Goal: Information Seeking & Learning: Learn about a topic

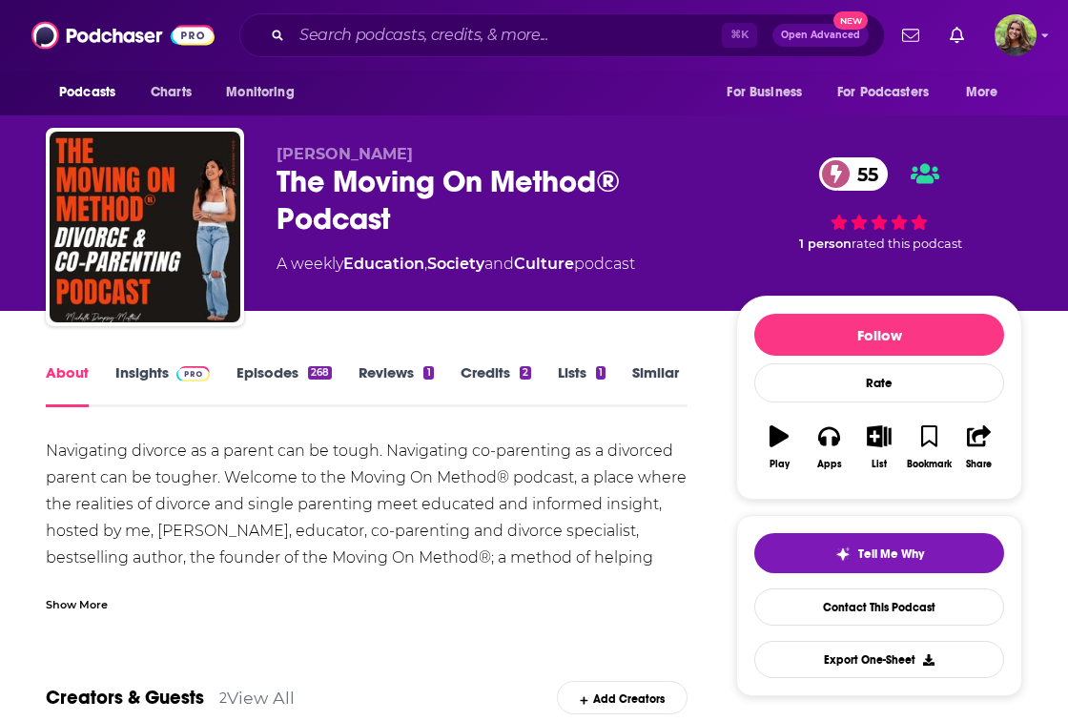
click at [251, 381] on link "Episodes 268" at bounding box center [283, 385] width 95 height 44
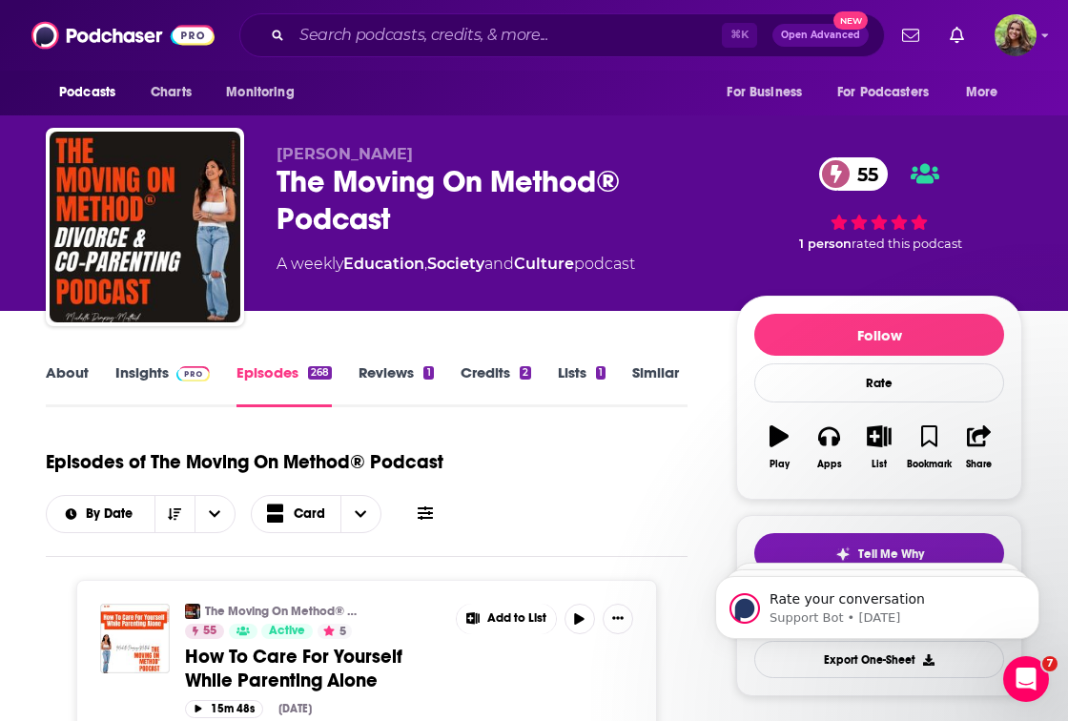
click at [131, 379] on link "Insights" at bounding box center [162, 385] width 94 height 44
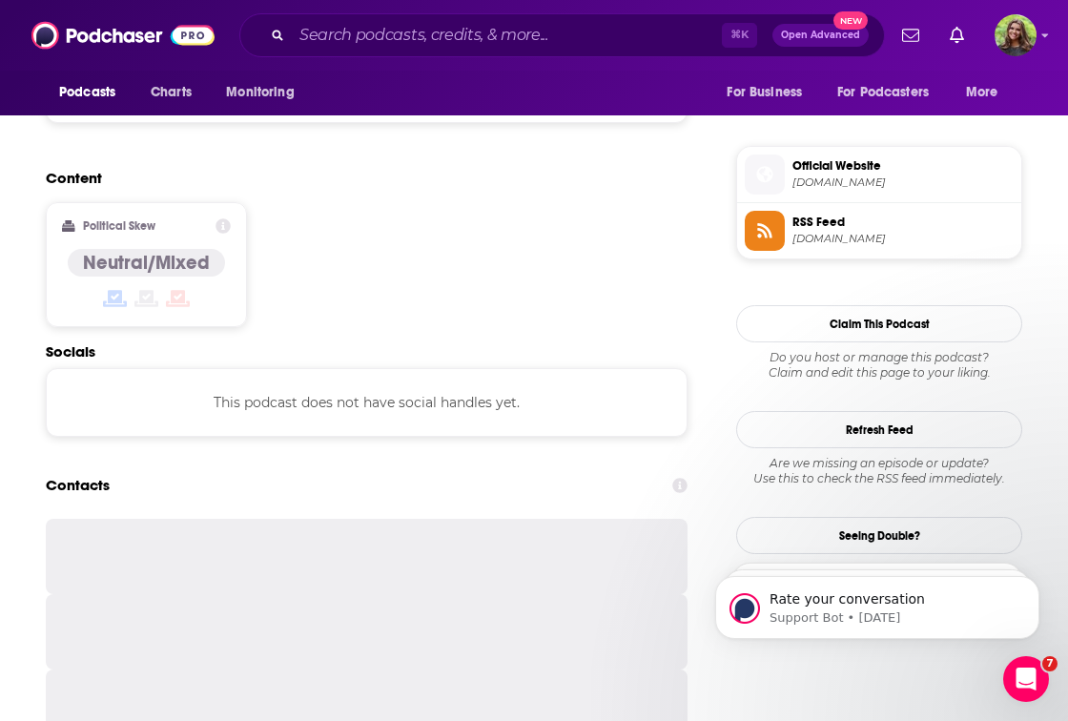
scroll to position [1546, 0]
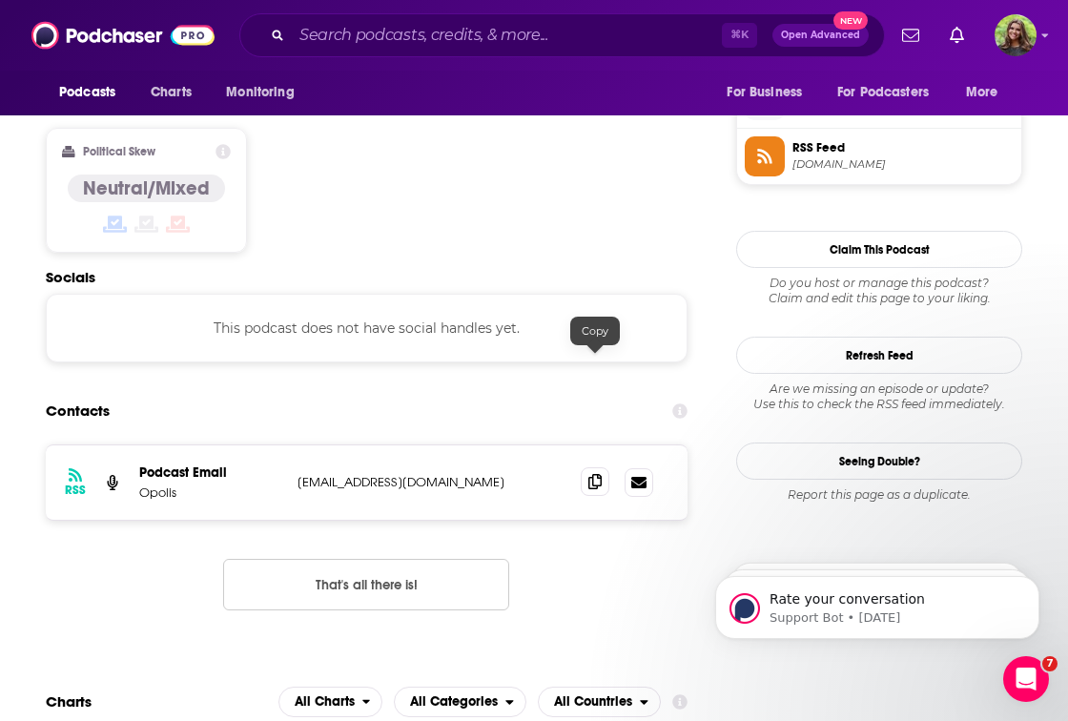
click at [592, 474] on icon at bounding box center [594, 481] width 13 height 15
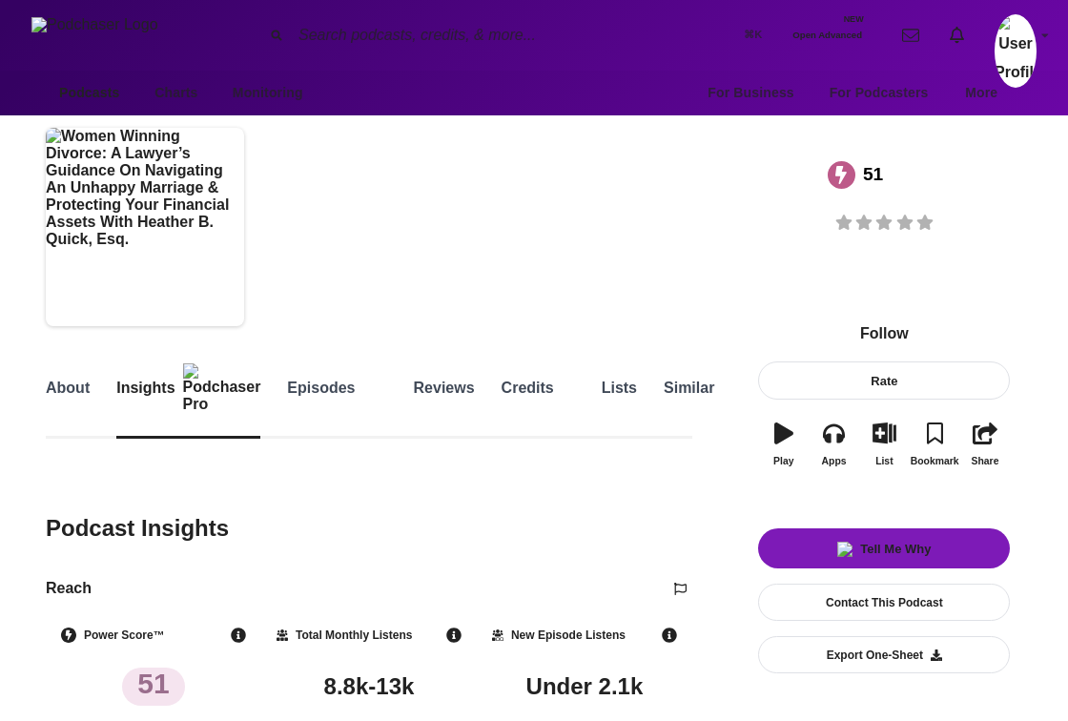
click at [287, 385] on link "Episodes 257" at bounding box center [336, 400] width 99 height 75
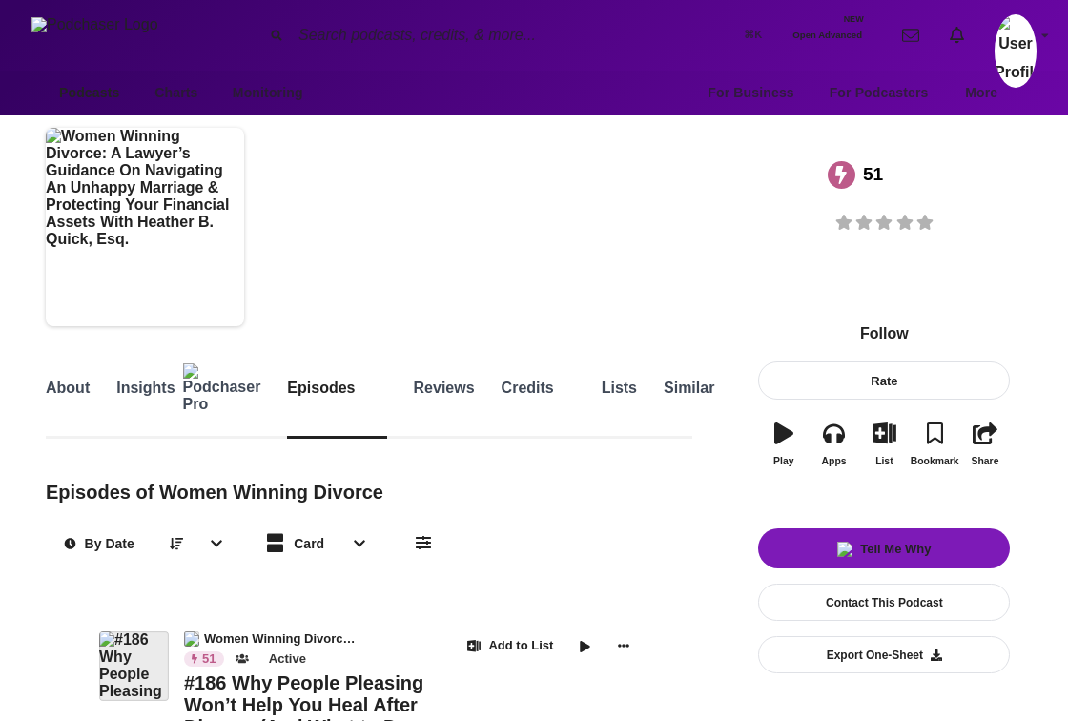
click at [131, 383] on link "Insights" at bounding box center [188, 400] width 144 height 75
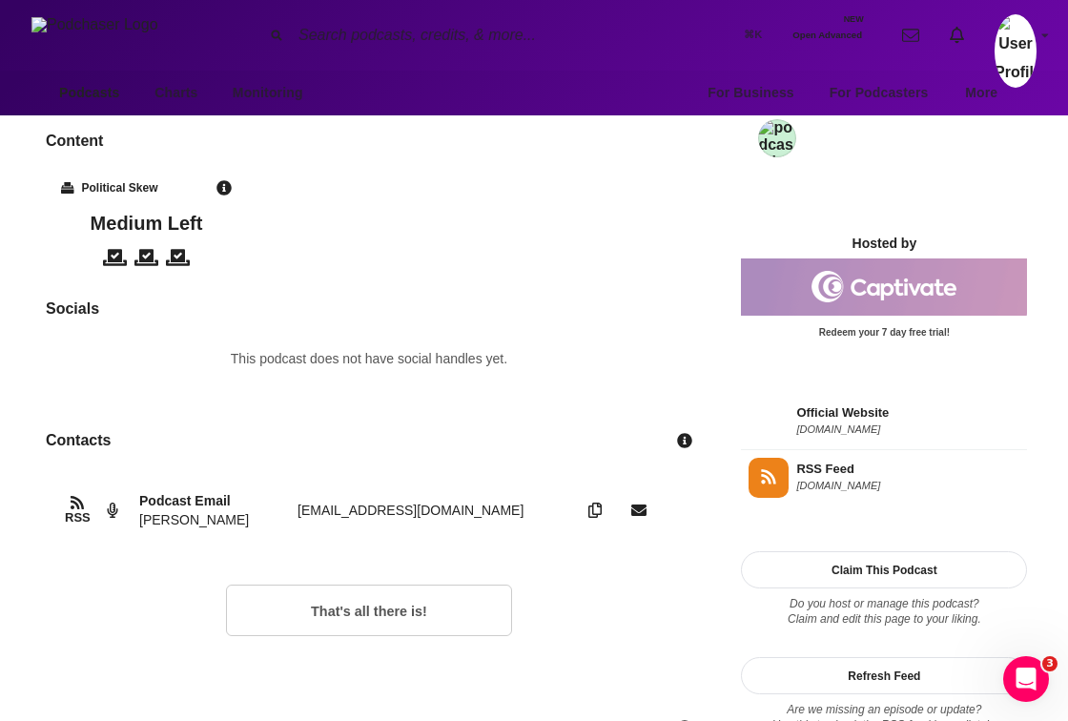
scroll to position [1421, 0]
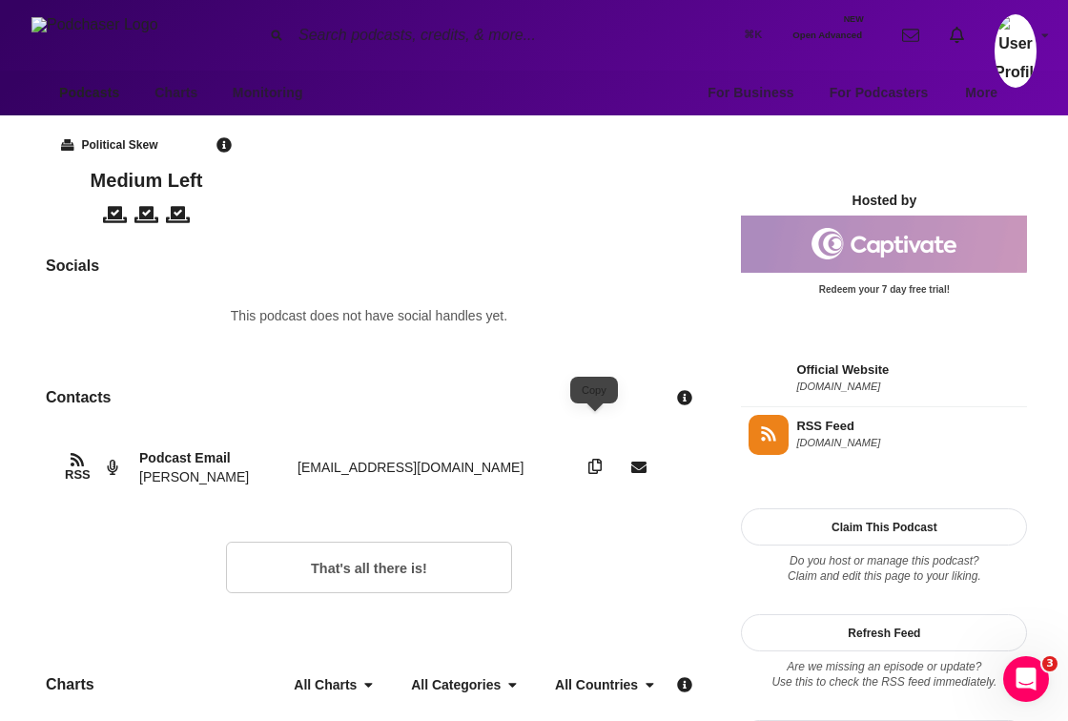
click at [596, 459] on icon at bounding box center [594, 466] width 13 height 15
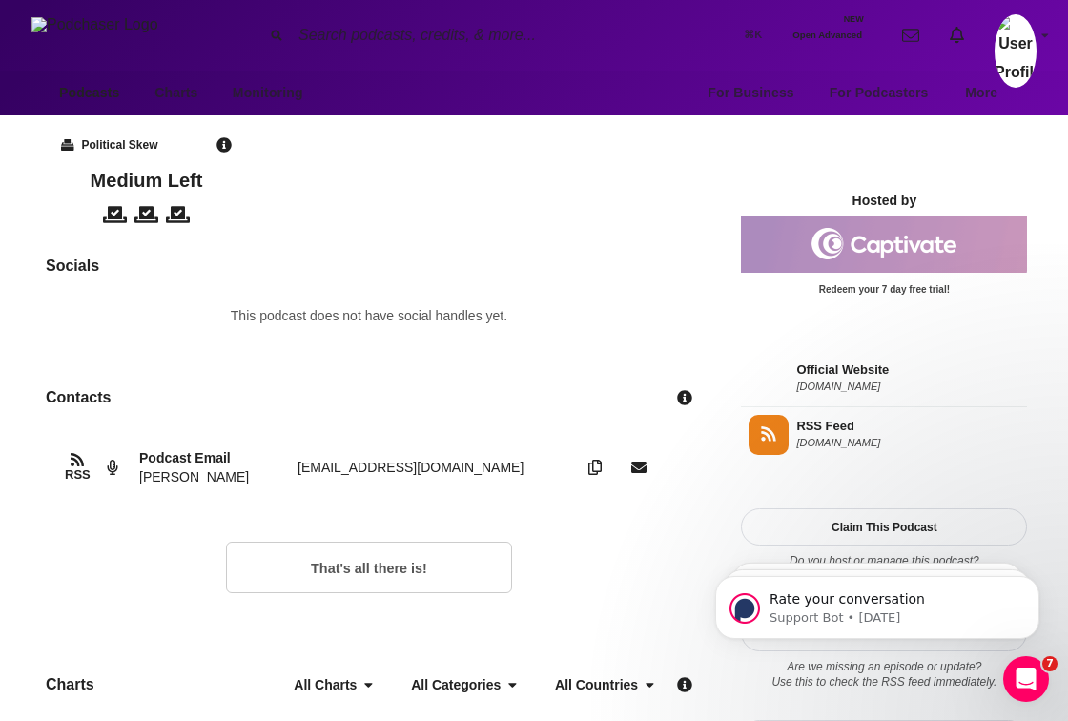
scroll to position [0, 0]
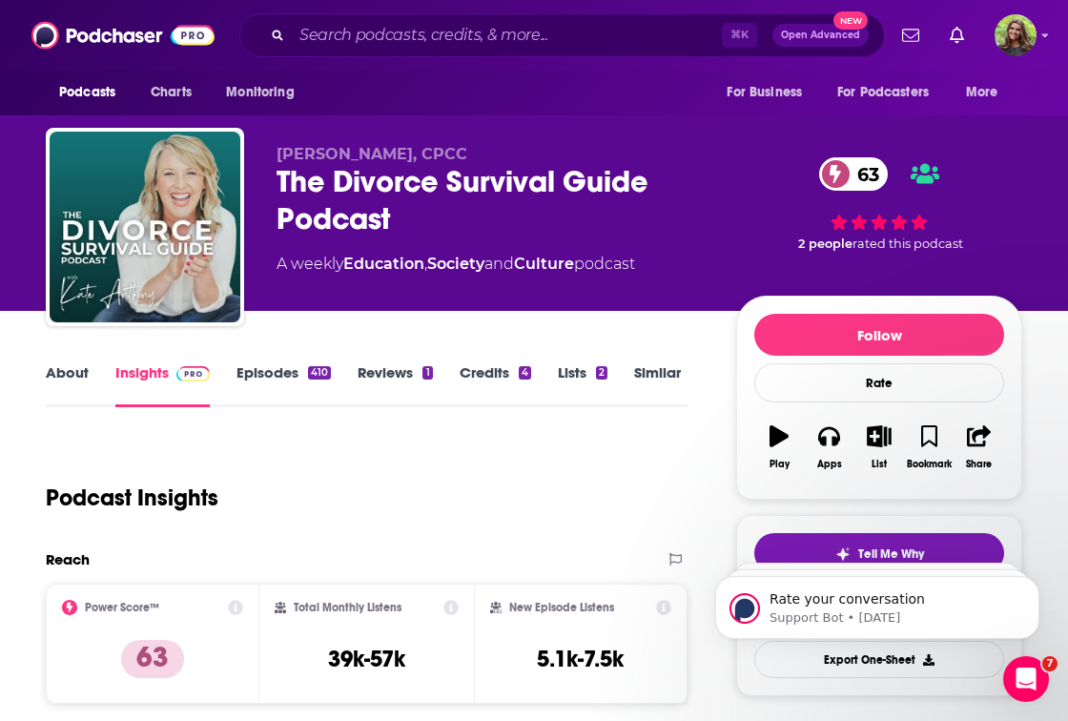
click at [67, 375] on link "About" at bounding box center [67, 385] width 43 height 44
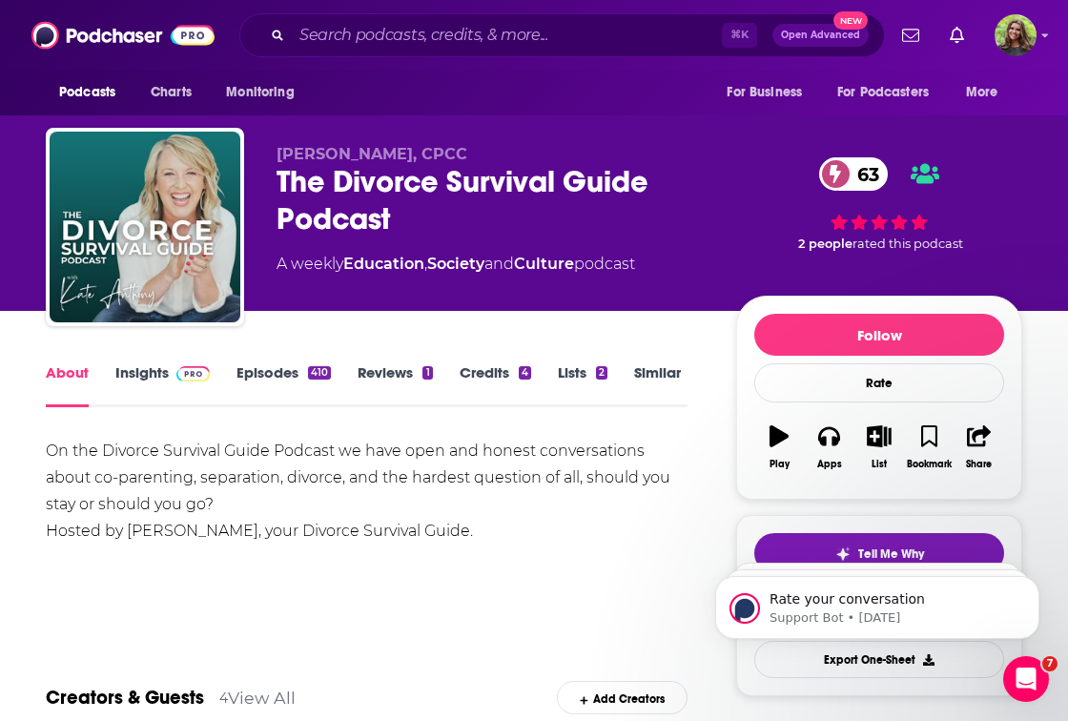
click at [137, 376] on link "Insights" at bounding box center [162, 385] width 94 height 44
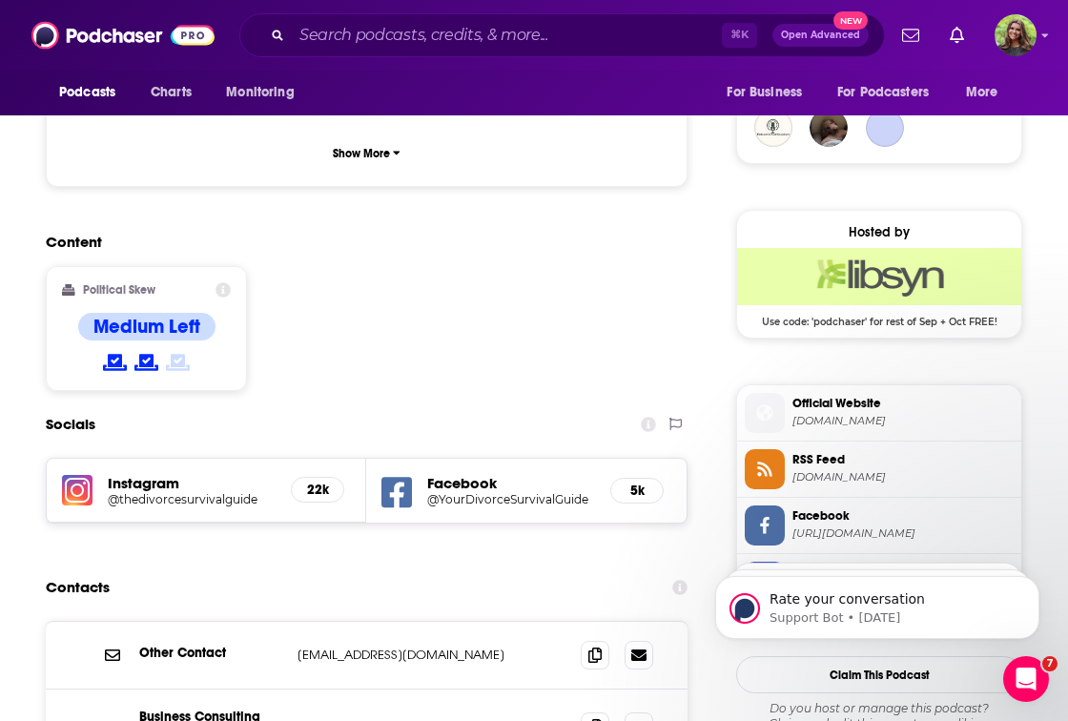
scroll to position [1440, 0]
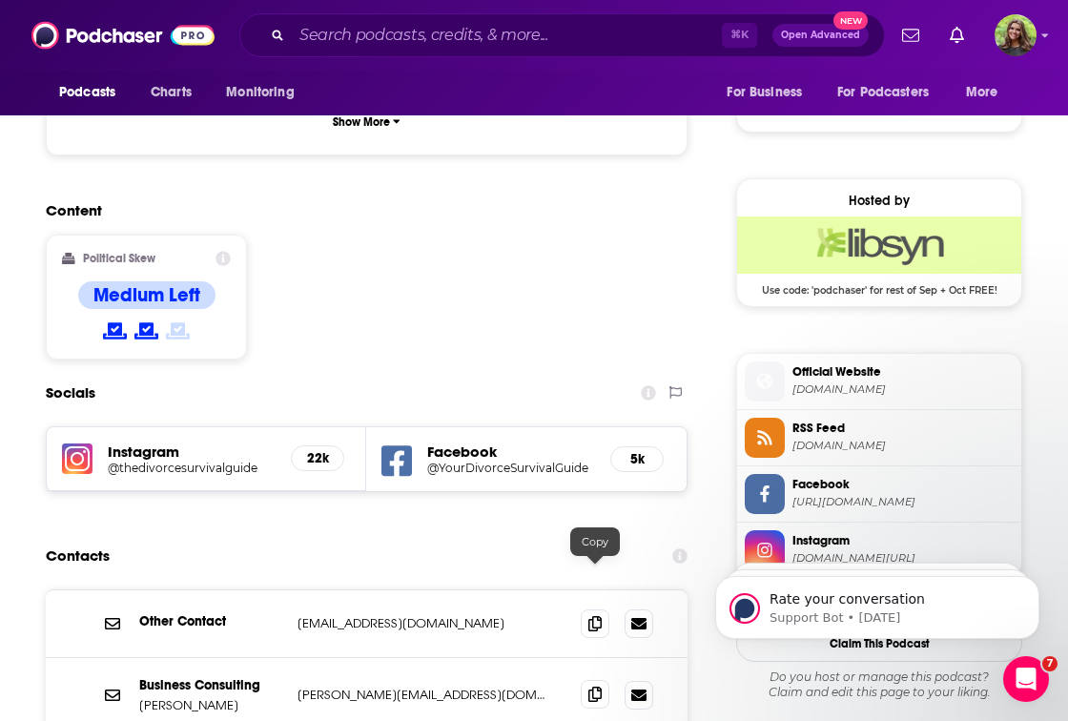
click at [596, 686] on icon at bounding box center [594, 693] width 13 height 15
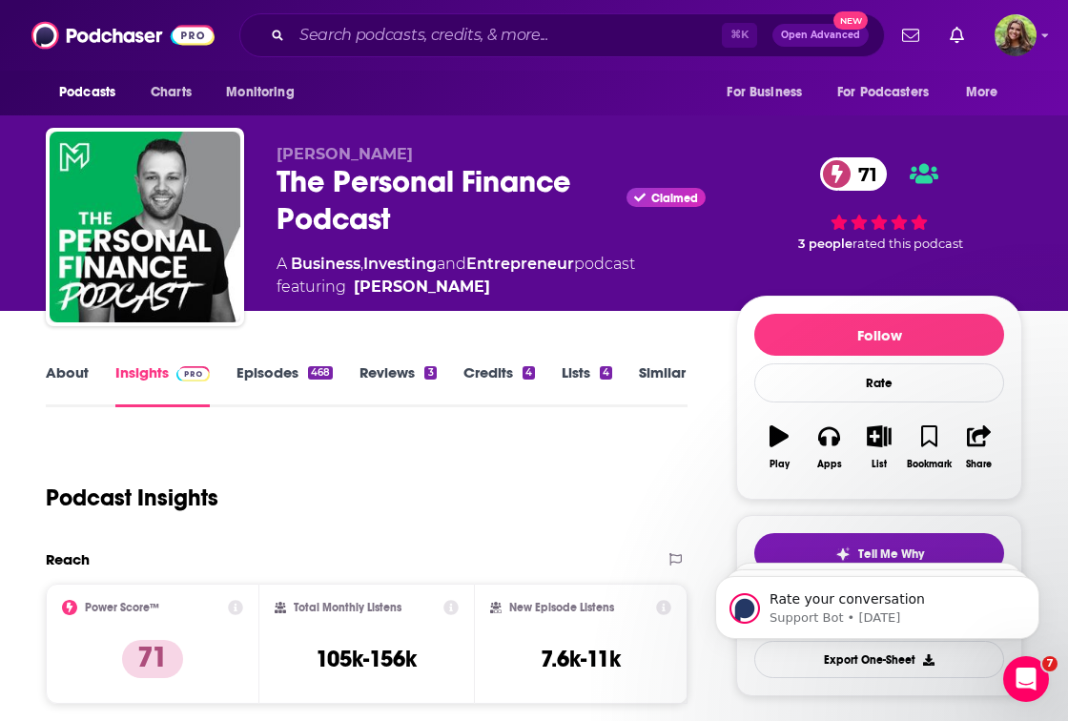
click at [74, 385] on link "About" at bounding box center [67, 385] width 43 height 44
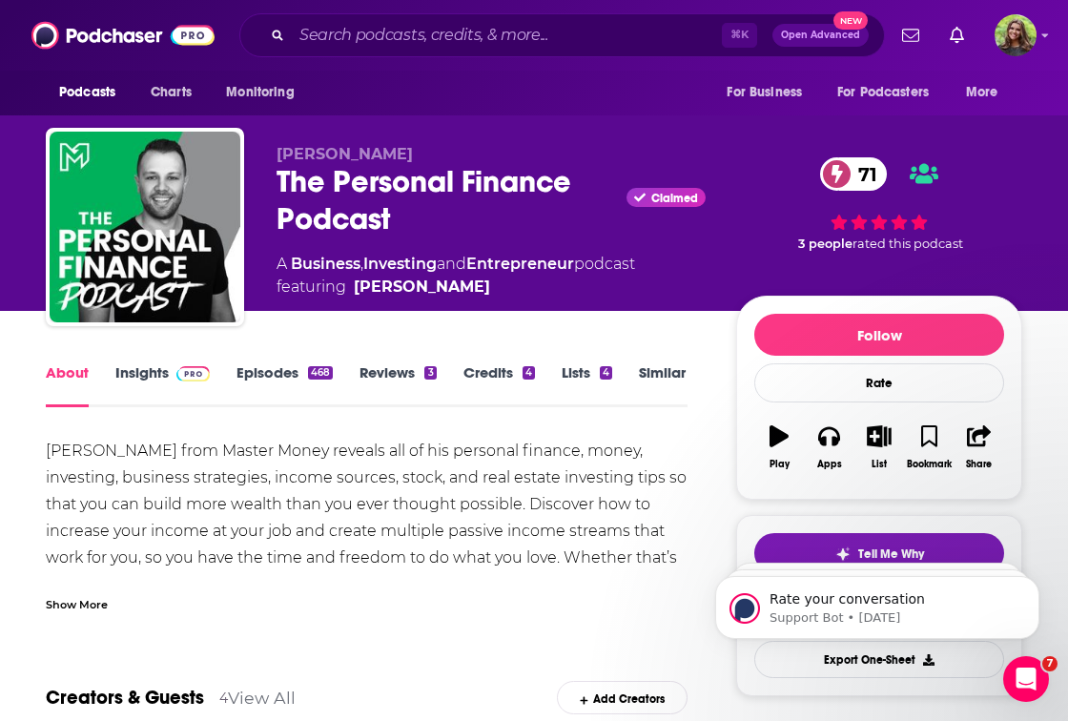
click at [267, 372] on link "Episodes 468" at bounding box center [284, 385] width 96 height 44
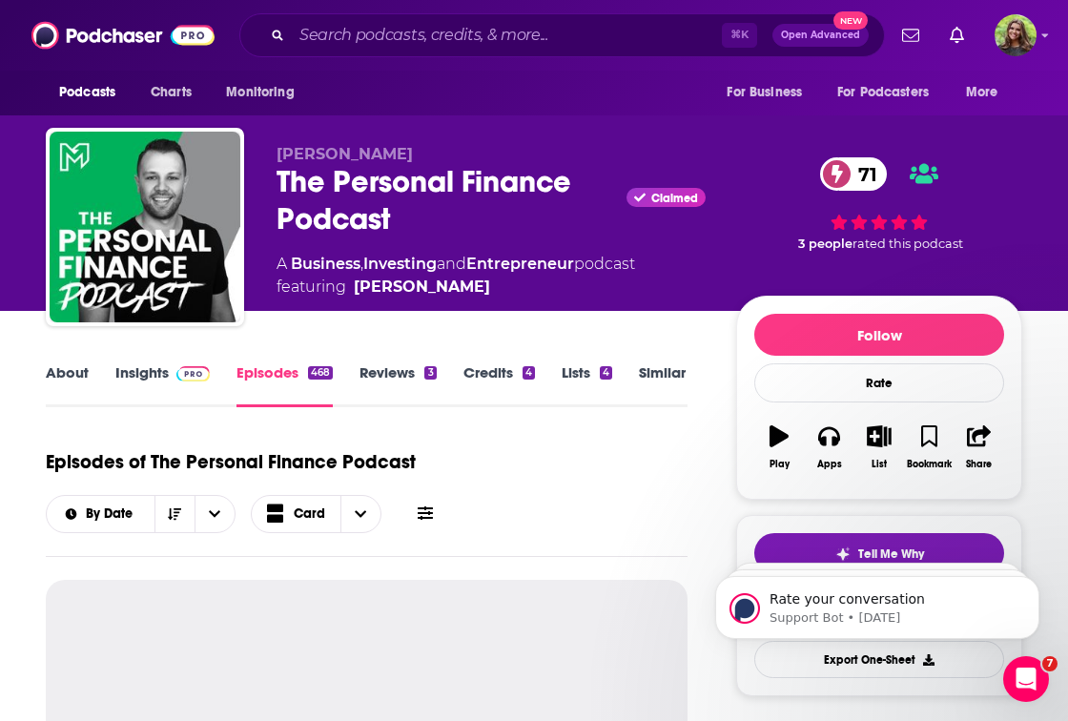
click at [67, 372] on link "About" at bounding box center [67, 385] width 43 height 44
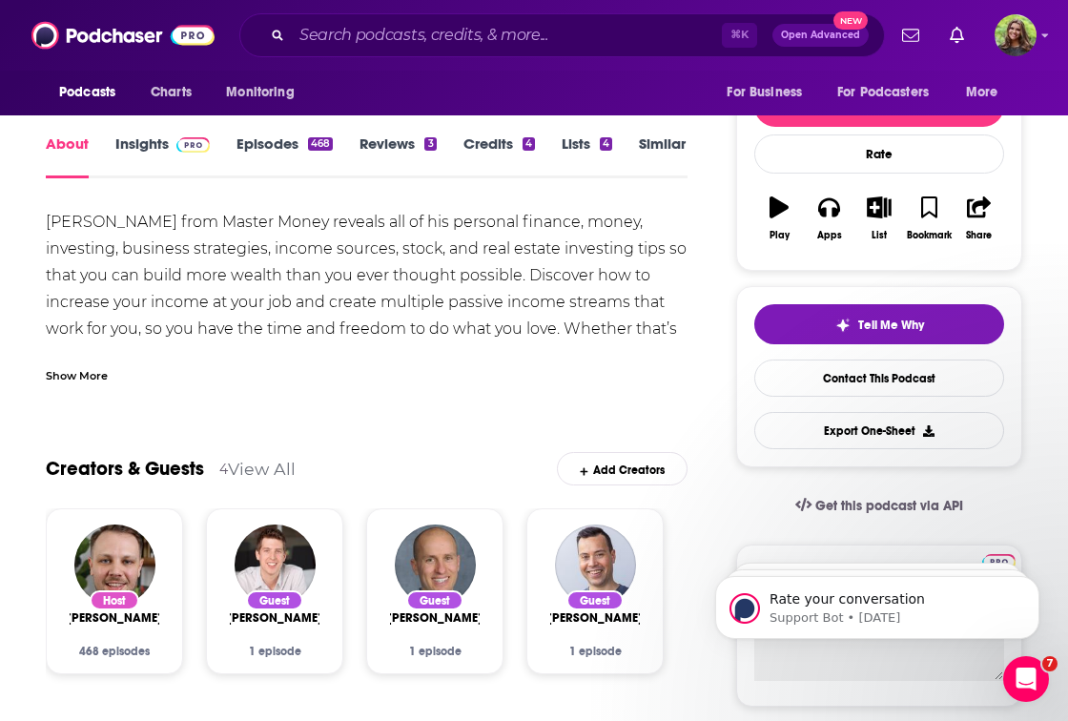
scroll to position [210, 0]
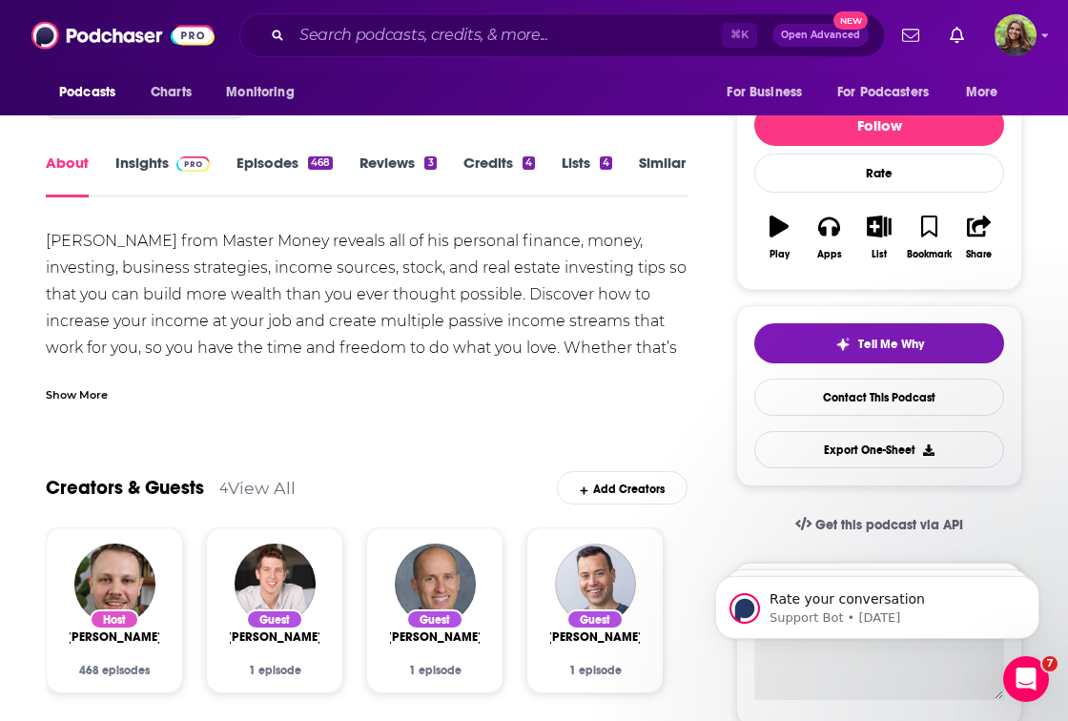
click at [87, 388] on div "Show More" at bounding box center [77, 393] width 62 height 18
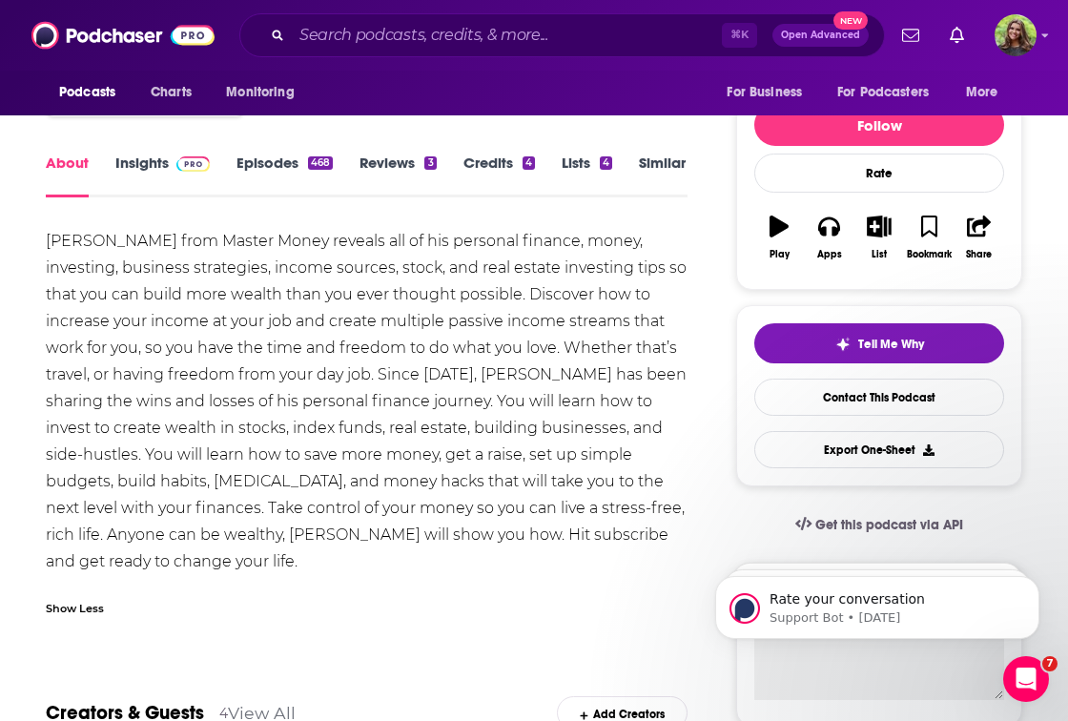
click at [272, 176] on link "Episodes 468" at bounding box center [284, 176] width 96 height 44
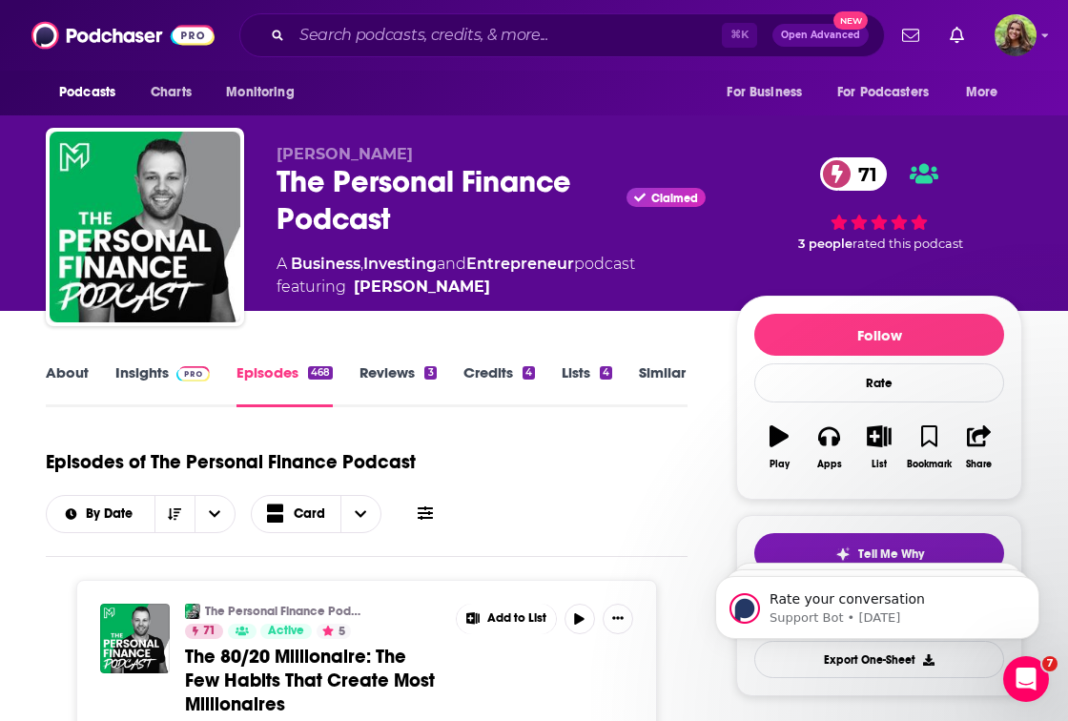
click at [139, 394] on link "Insights" at bounding box center [162, 385] width 94 height 44
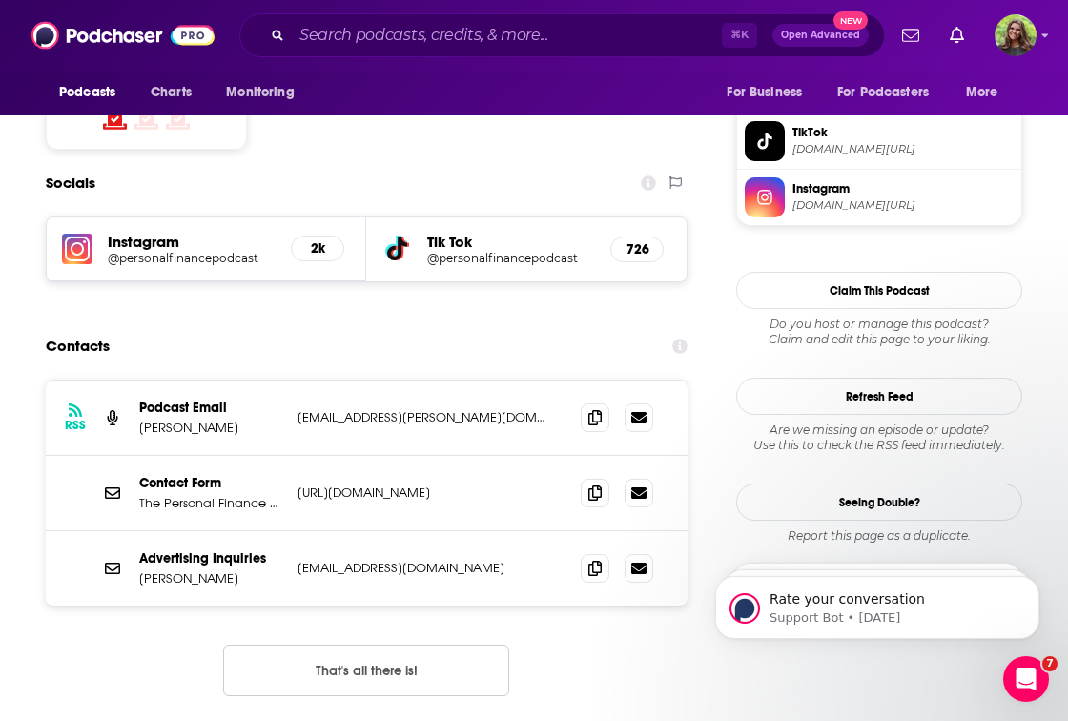
scroll to position [1613, 0]
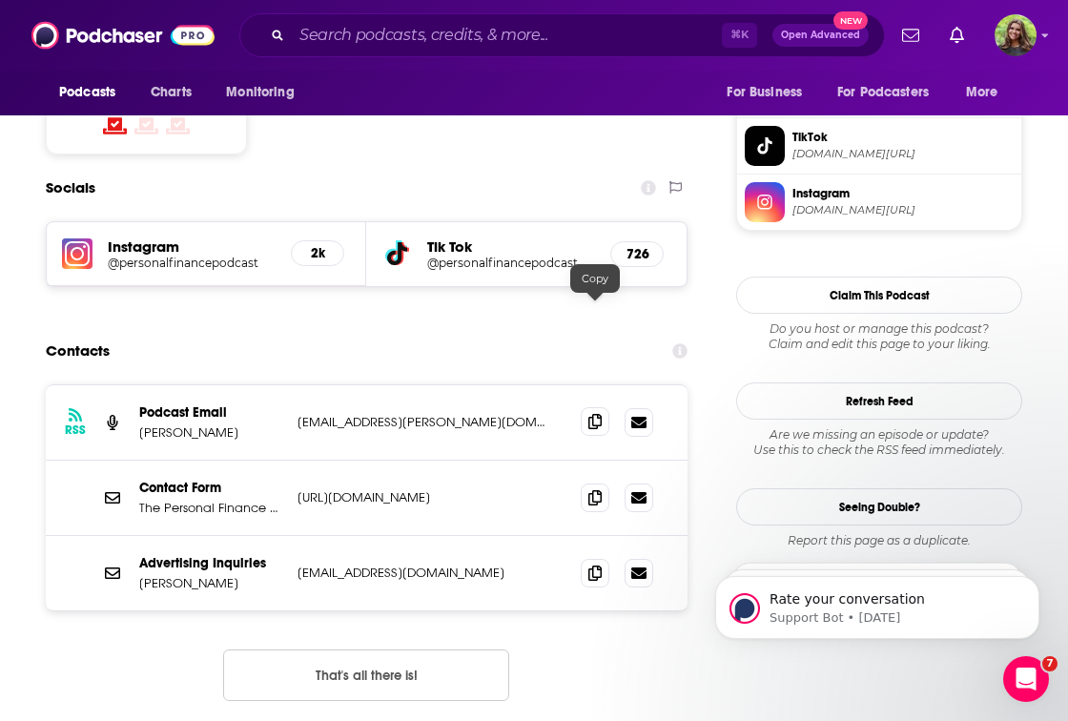
click at [592, 414] on icon at bounding box center [594, 421] width 13 height 15
click at [600, 489] on icon at bounding box center [594, 496] width 13 height 15
